Goal: Task Accomplishment & Management: Manage account settings

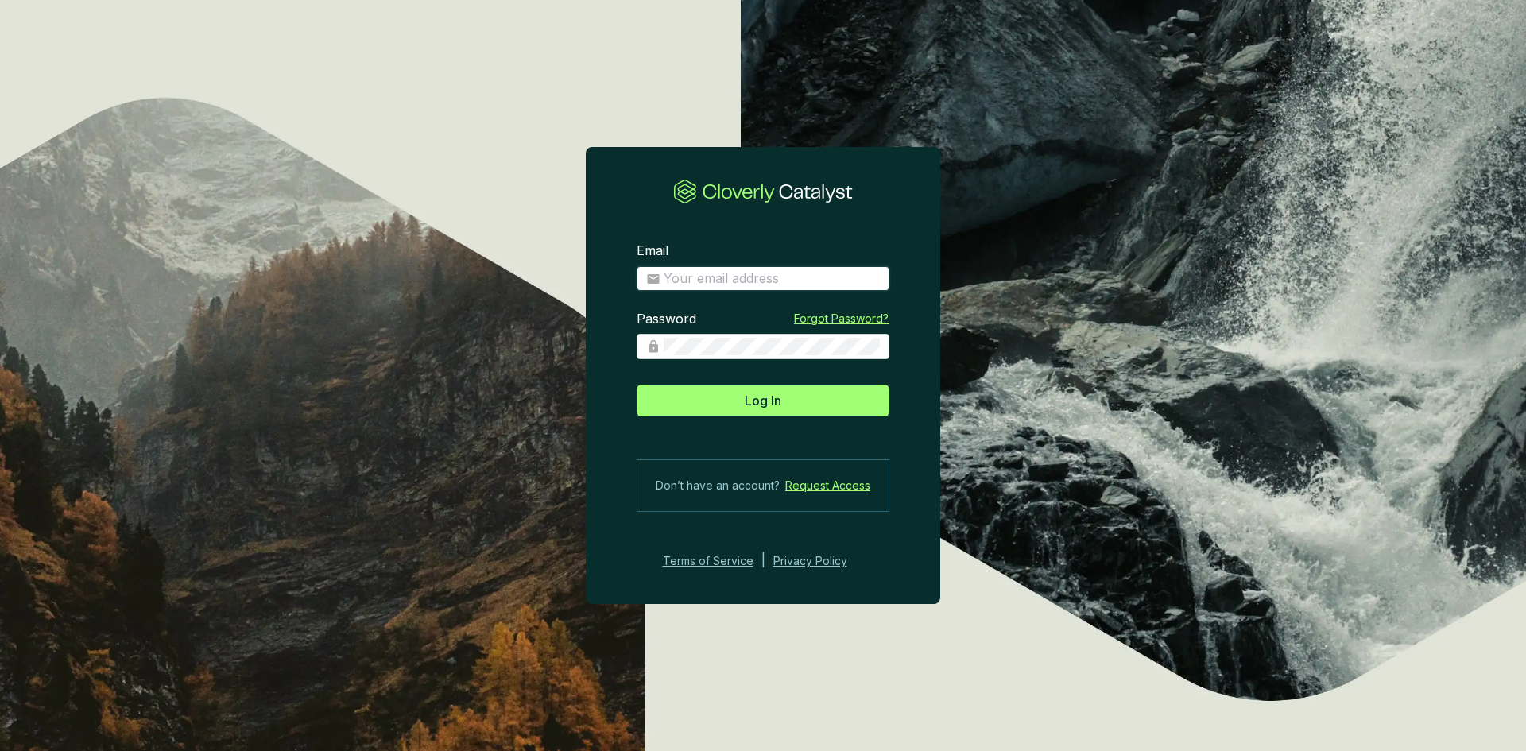
click at [749, 274] on input "Email" at bounding box center [772, 278] width 216 height 17
type input "[EMAIL_ADDRESS][DOMAIN_NAME]"
click at [637, 385] on button "Log In" at bounding box center [763, 401] width 253 height 32
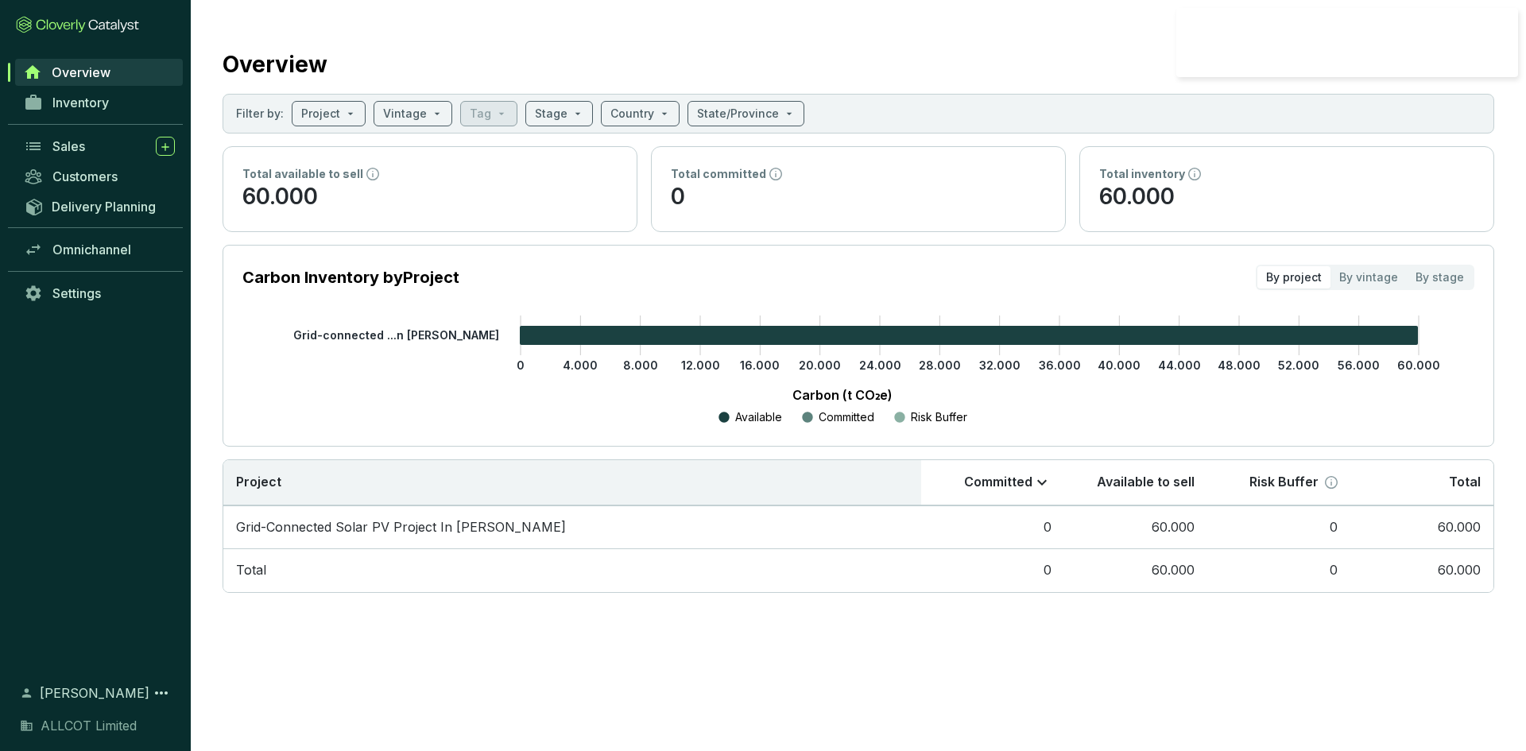
click at [855, 418] on p "Committed" at bounding box center [847, 417] width 56 height 16
